Goal: Check status: Check status

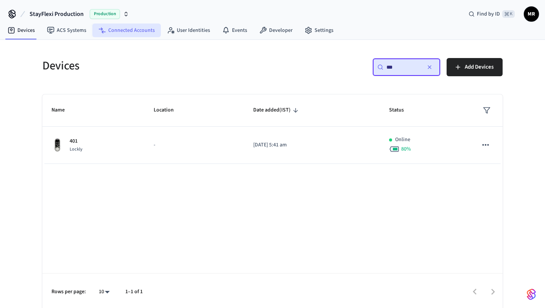
click at [129, 36] on link "Connected Accounts" at bounding box center [126, 30] width 69 height 14
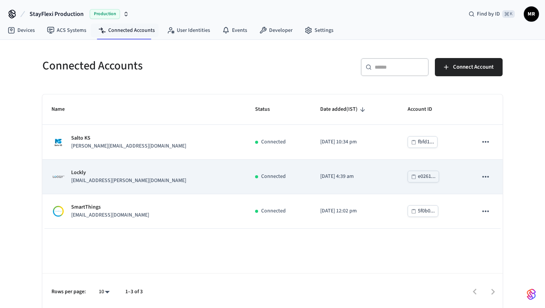
click at [106, 174] on p "Lockly" at bounding box center [128, 173] width 115 height 8
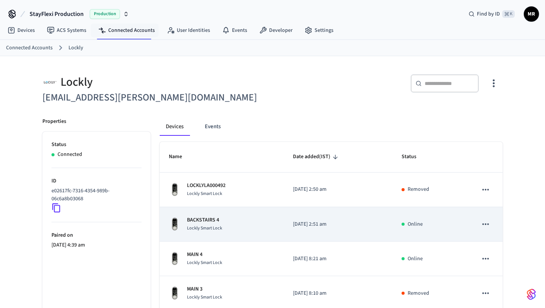
scroll to position [247, 0]
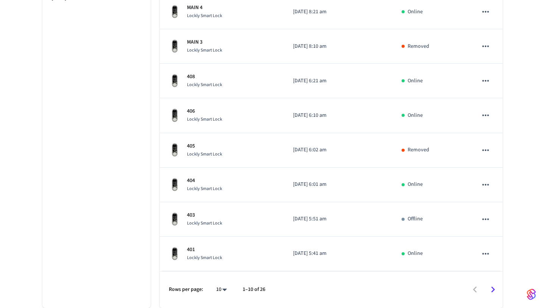
click at [219, 287] on body "StayFlexi Production Production Find by ID ⌘ K MR Devices ACS Systems Connected…" at bounding box center [272, 30] width 545 height 554
click at [218, 281] on li "All" at bounding box center [219, 285] width 20 height 20
type input "**"
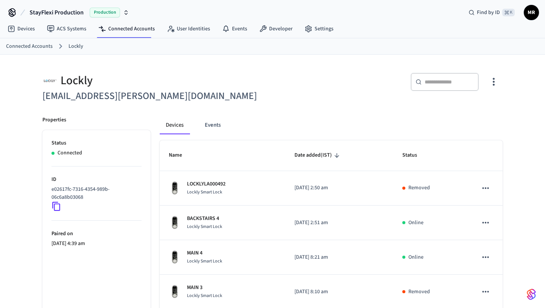
scroll to position [2, 0]
click at [493, 81] on icon "button" at bounding box center [494, 82] width 2 height 8
click at [496, 81] on div at bounding box center [272, 154] width 545 height 308
click at [494, 80] on icon "button" at bounding box center [494, 81] width 12 height 12
click at [485, 113] on span "Sync Account" at bounding box center [472, 113] width 31 height 8
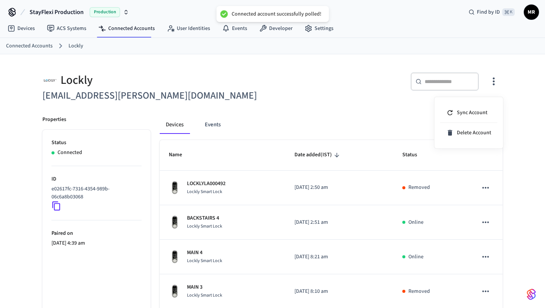
click at [372, 123] on div at bounding box center [272, 154] width 545 height 308
click at [452, 69] on div "​ ​" at bounding box center [385, 83] width 235 height 40
click at [446, 87] on div "​ ​" at bounding box center [445, 81] width 68 height 18
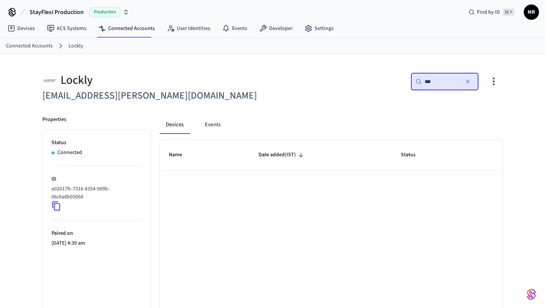
click at [428, 80] on input "***" at bounding box center [442, 82] width 34 height 8
type input "***"
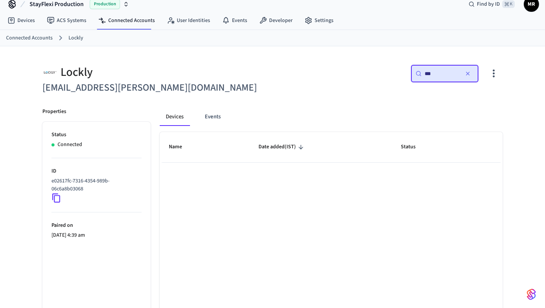
scroll to position [6, 0]
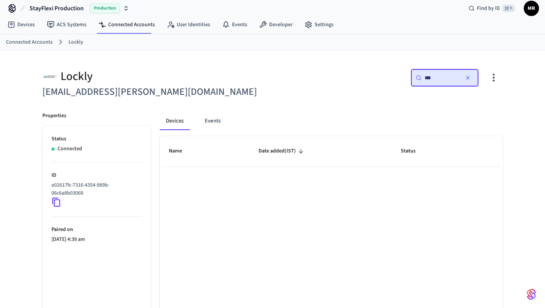
click at [439, 75] on input "***" at bounding box center [442, 78] width 34 height 8
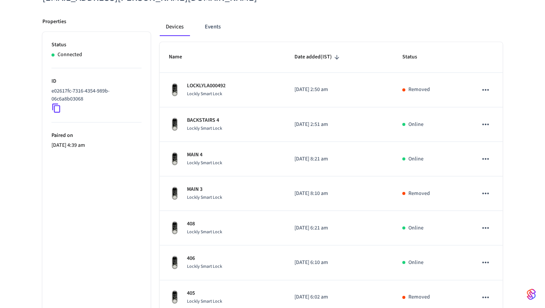
scroll to position [0, 0]
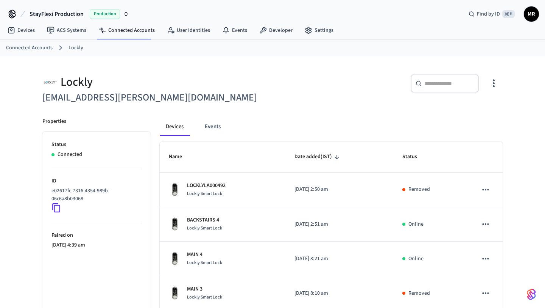
click at [119, 6] on button "StayFlexi Production Production" at bounding box center [79, 14] width 104 height 16
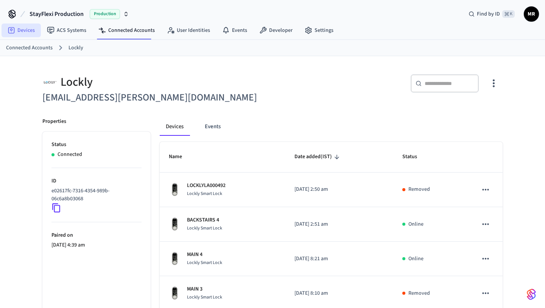
click at [26, 31] on link "Devices" at bounding box center [21, 30] width 39 height 14
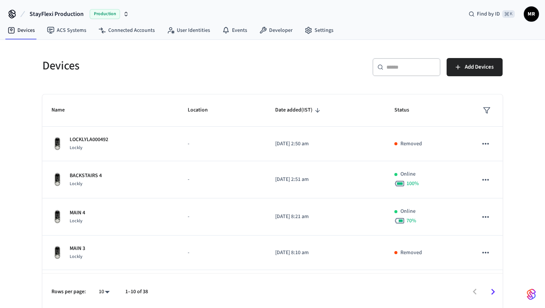
click at [530, 19] on span "MR" at bounding box center [532, 14] width 14 height 14
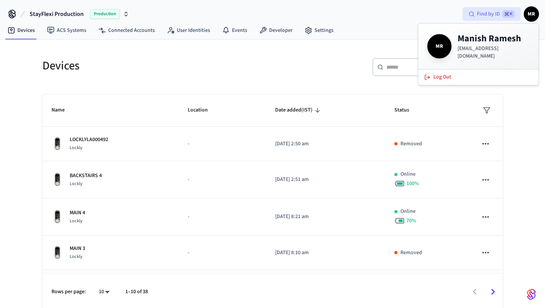
click at [479, 12] on span "Find by ID" at bounding box center [488, 14] width 23 height 8
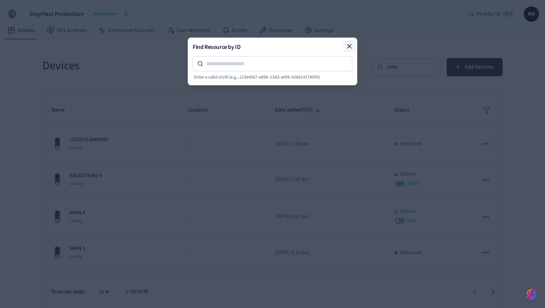
click at [352, 44] on icon at bounding box center [350, 46] width 8 height 8
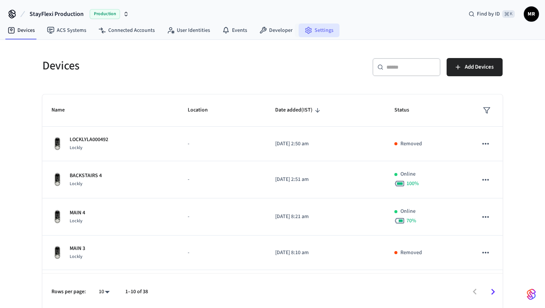
click at [305, 31] on icon at bounding box center [309, 31] width 8 height 8
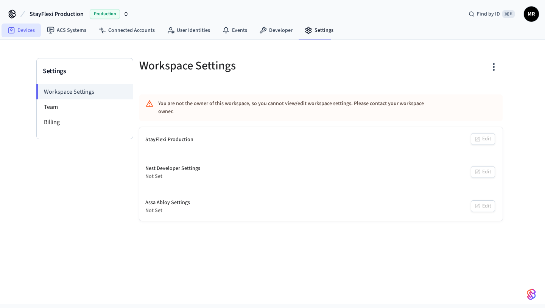
click at [17, 32] on link "Devices" at bounding box center [21, 30] width 39 height 14
